Goal: Task Accomplishment & Management: Use online tool/utility

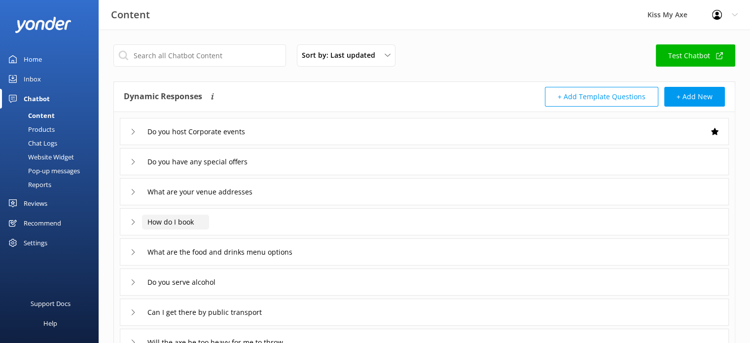
click at [177, 222] on input "How do I book" at bounding box center [175, 221] width 67 height 15
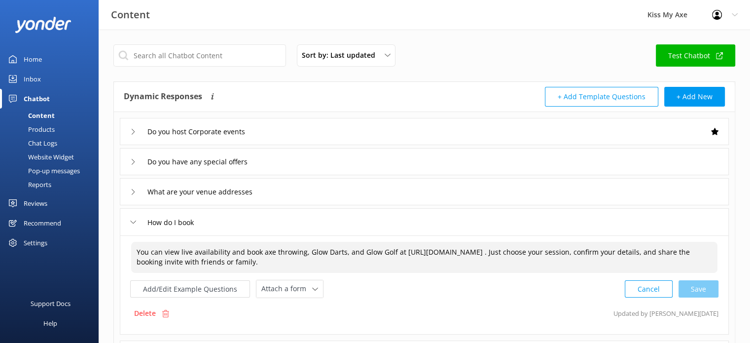
drag, startPoint x: 579, startPoint y: 250, endPoint x: 403, endPoint y: 250, distance: 176.0
click at [403, 250] on textarea "You can view live availability and book axe throwing, Glow Darts, and Glow Golf…" at bounding box center [424, 257] width 586 height 31
click at [133, 222] on icon at bounding box center [133, 222] width 6 height 6
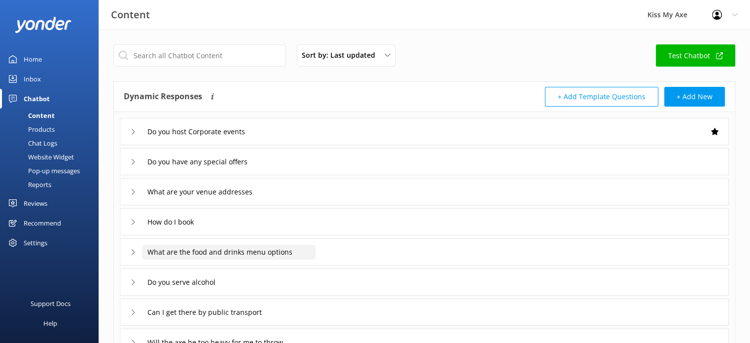
click at [188, 248] on input "What are the food and drinks menu options" at bounding box center [229, 252] width 174 height 15
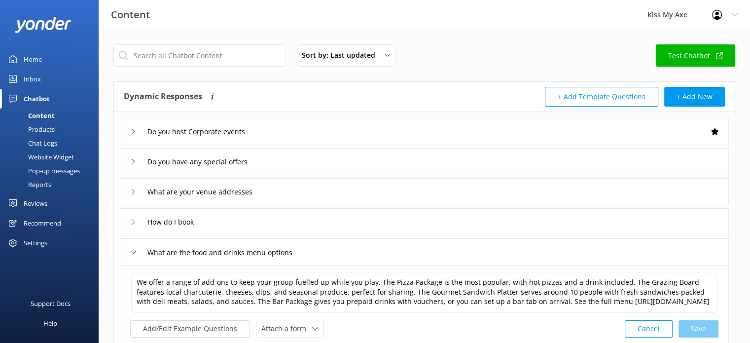
click at [134, 254] on icon at bounding box center [133, 252] width 6 height 6
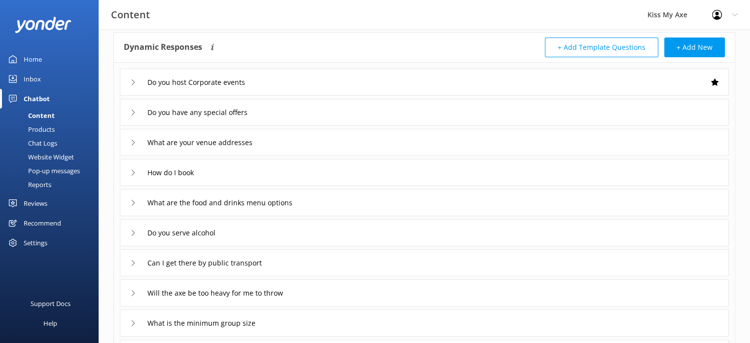
scroll to position [54, 0]
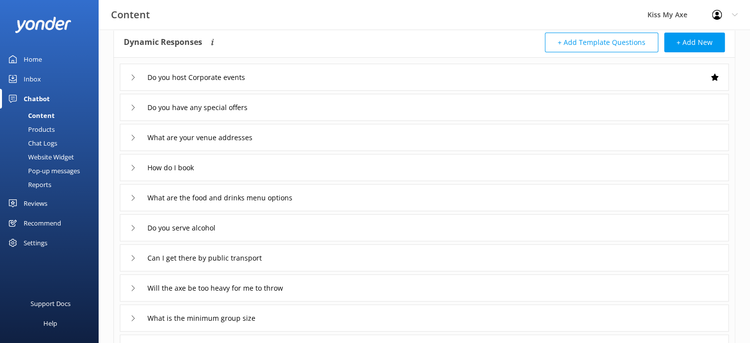
click at [130, 80] on div "Do you host Corporate events" at bounding box center [191, 77] width 122 height 16
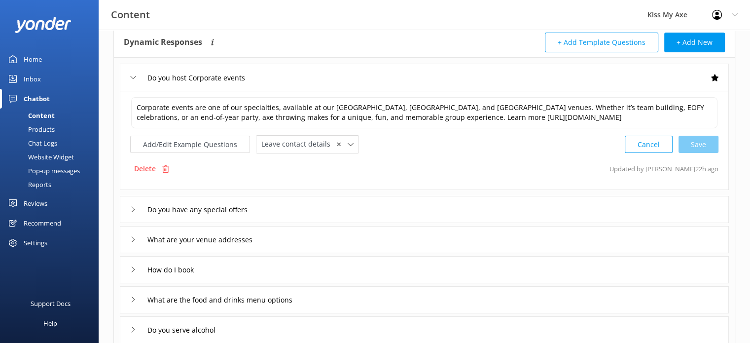
click at [130, 80] on div "Do you host Corporate events" at bounding box center [191, 78] width 122 height 16
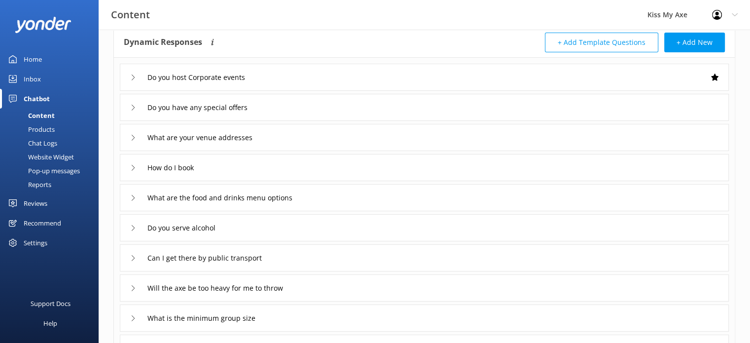
click at [133, 106] on icon at bounding box center [133, 108] width 6 height 6
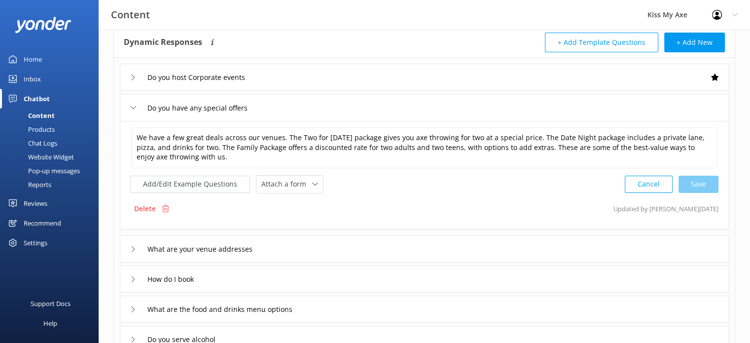
click at [133, 106] on icon at bounding box center [133, 108] width 6 height 6
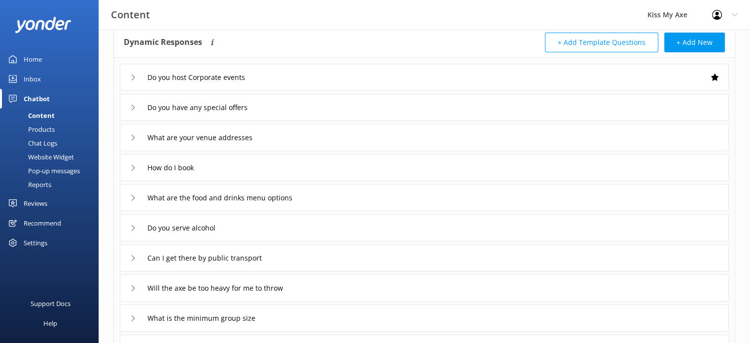
click at [132, 139] on use at bounding box center [133, 137] width 3 height 5
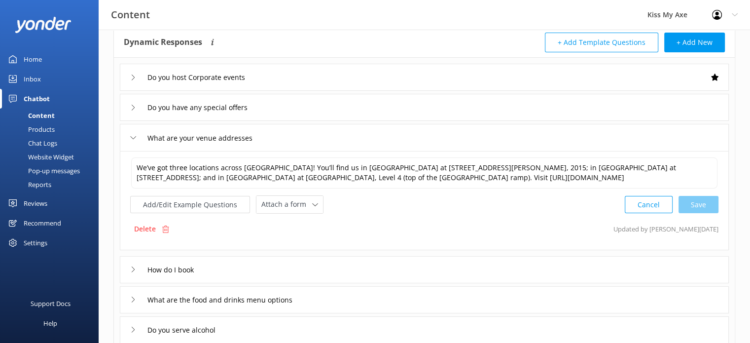
click at [132, 139] on icon at bounding box center [133, 138] width 6 height 6
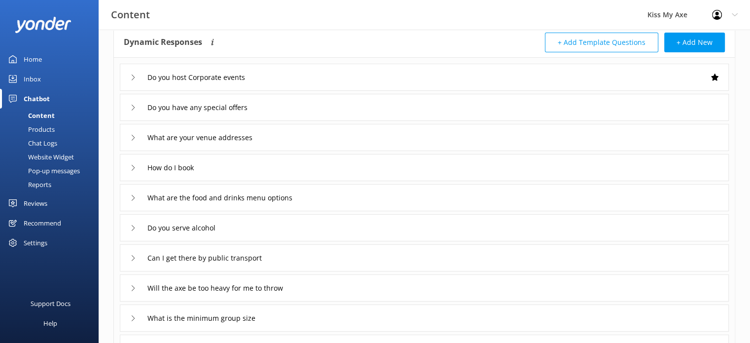
click at [132, 167] on icon at bounding box center [133, 168] width 6 height 6
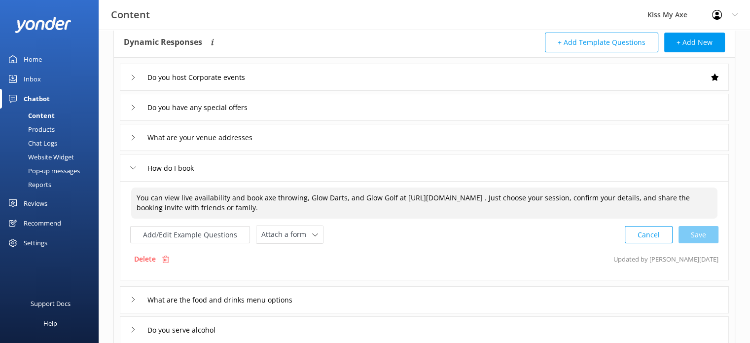
drag, startPoint x: 400, startPoint y: 197, endPoint x: 579, endPoint y: 195, distance: 179.0
click at [579, 195] on textarea "You can view live availability and book axe throwing, Glow Darts, and Glow Golf…" at bounding box center [424, 202] width 586 height 31
click at [536, 197] on textarea "You can view live availability and book axe throwing, Glow Darts, and Glow Golf…" at bounding box center [424, 202] width 586 height 31
click at [276, 195] on textarea "You can view live availability and book axe throwing, Glow Darts, and Glow Golf…" at bounding box center [424, 202] width 586 height 31
click at [348, 197] on textarea "You can view live availability and book Axe Throwing, Glow Darts, and Glow Golf…" at bounding box center [424, 202] width 586 height 31
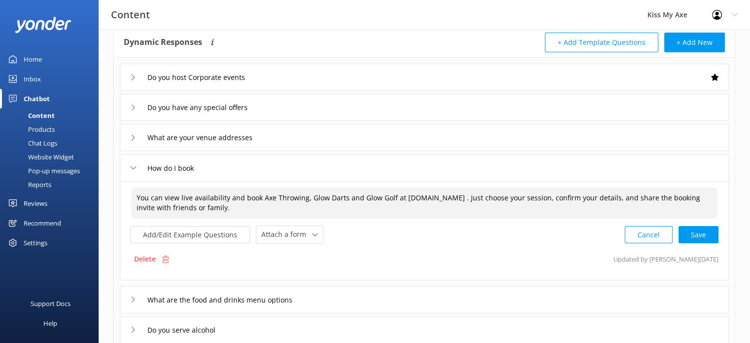
click at [482, 197] on textarea "You can view live availability and book Axe Throwing, Glow Darts and Glow Golf …" at bounding box center [424, 202] width 586 height 31
click at [505, 197] on textarea "You can view live availability and book Axe Throwing, Glow Darts and Glow Golf …" at bounding box center [424, 202] width 586 height 31
type textarea "You can view live availability and book Axe Throwing, Glow Darts and Glow Golf …"
click at [471, 200] on textarea "You can view live availability and book Axe Throwing, Glow Darts and Glow Golf …" at bounding box center [424, 202] width 586 height 31
click at [649, 230] on button "Cancel" at bounding box center [649, 234] width 48 height 17
